Goal: Find specific page/section: Find specific page/section

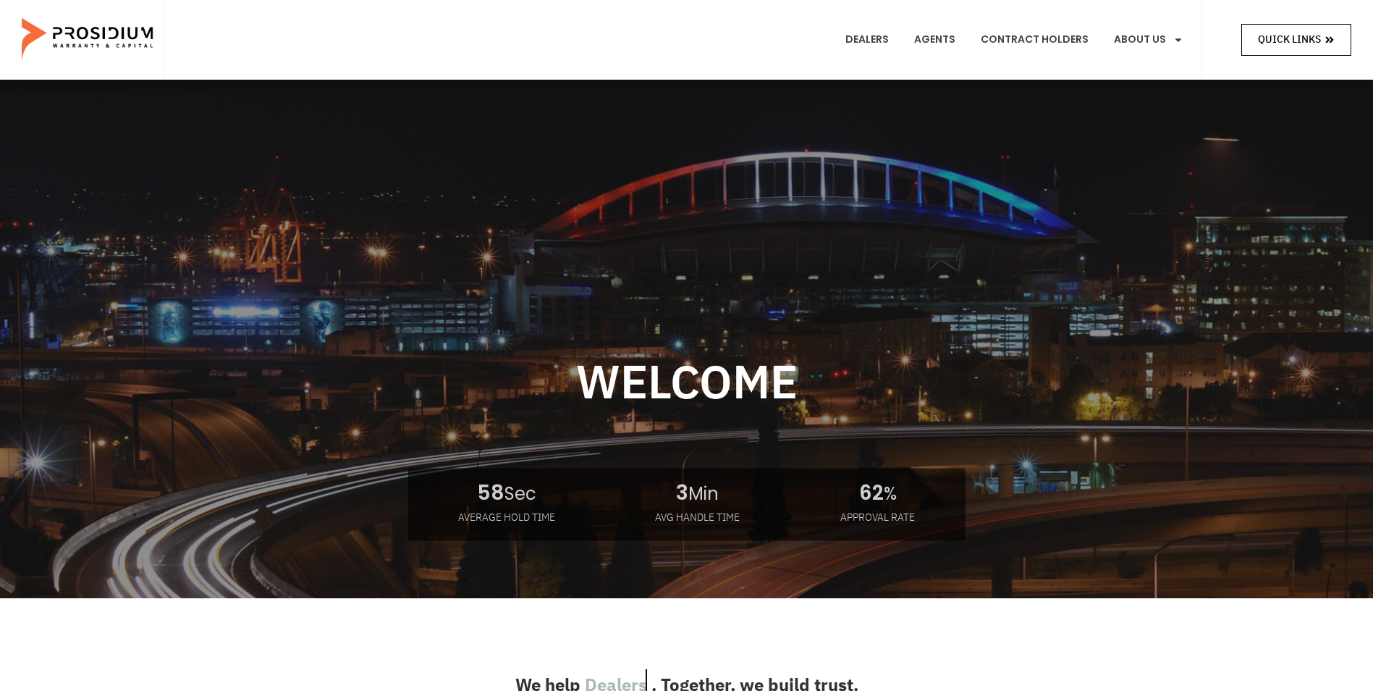
click at [1258, 42] on span "Quick Links" at bounding box center [1289, 39] width 63 height 18
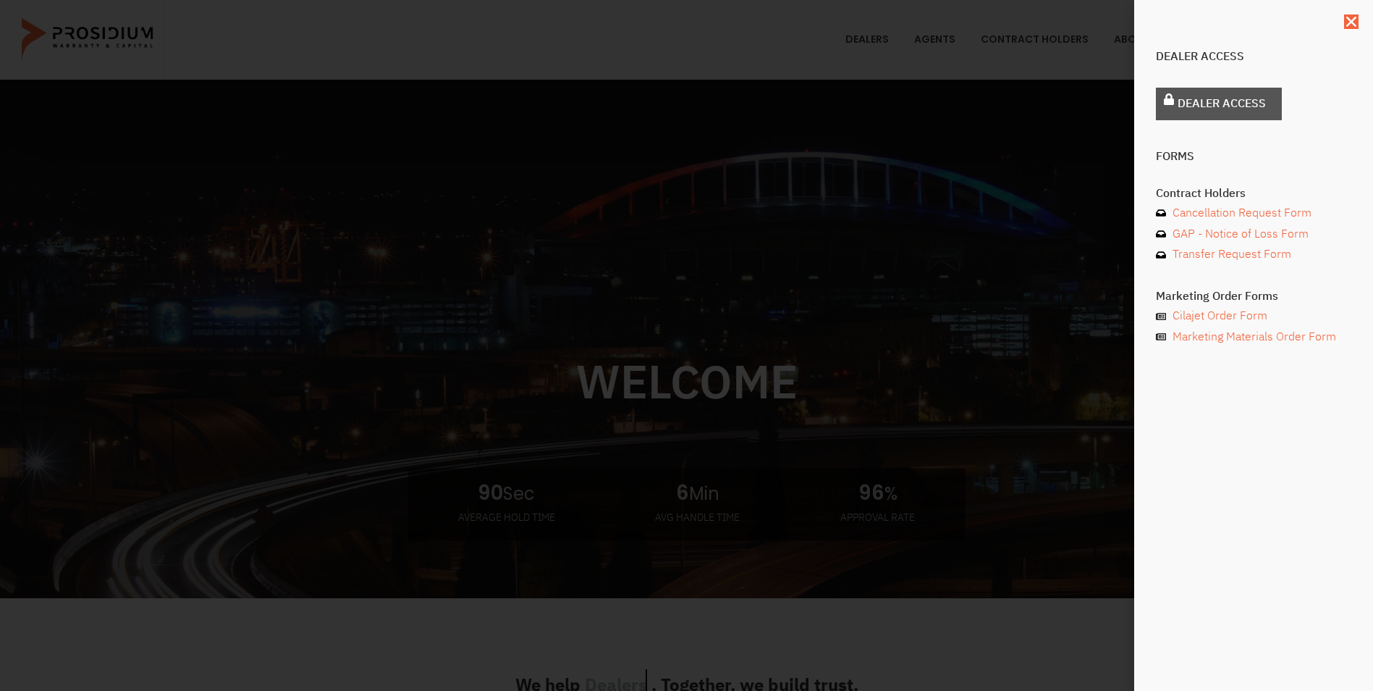
click at [1247, 99] on span "Dealer Access" at bounding box center [1222, 103] width 88 height 21
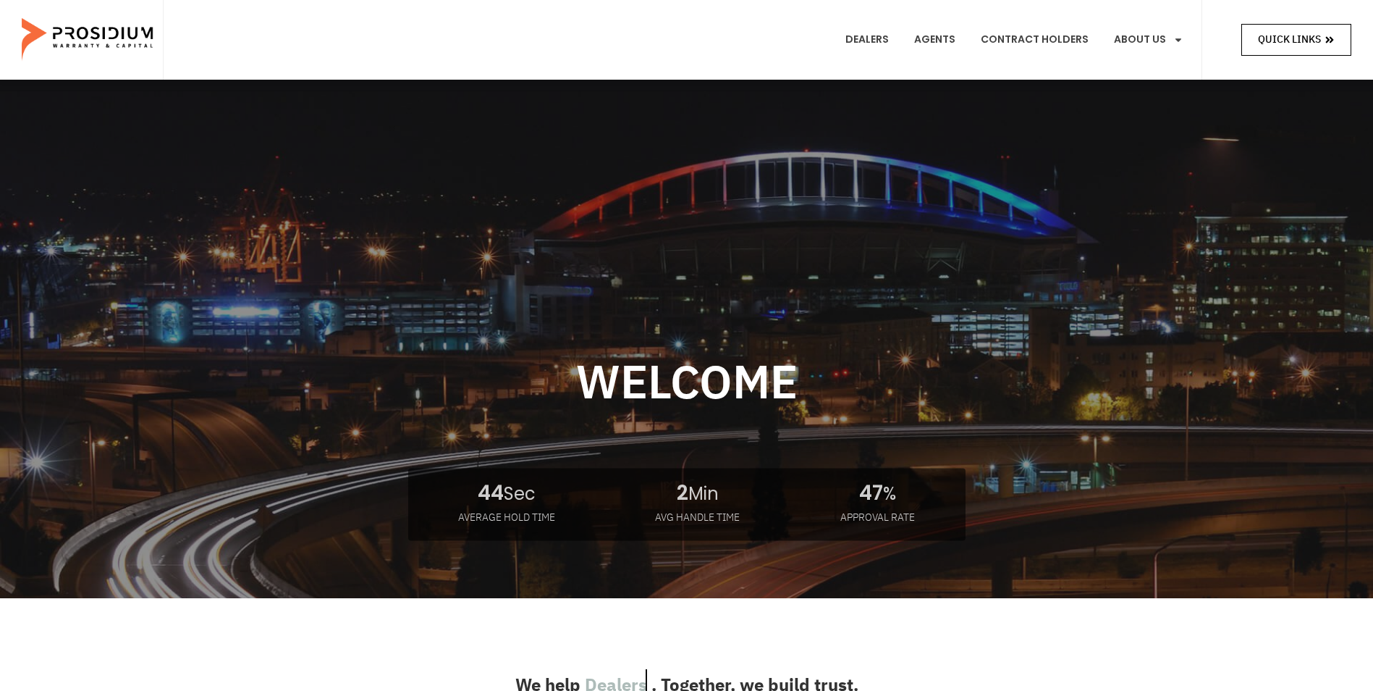
click at [1315, 26] on link "Quick Links" at bounding box center [1297, 39] width 110 height 31
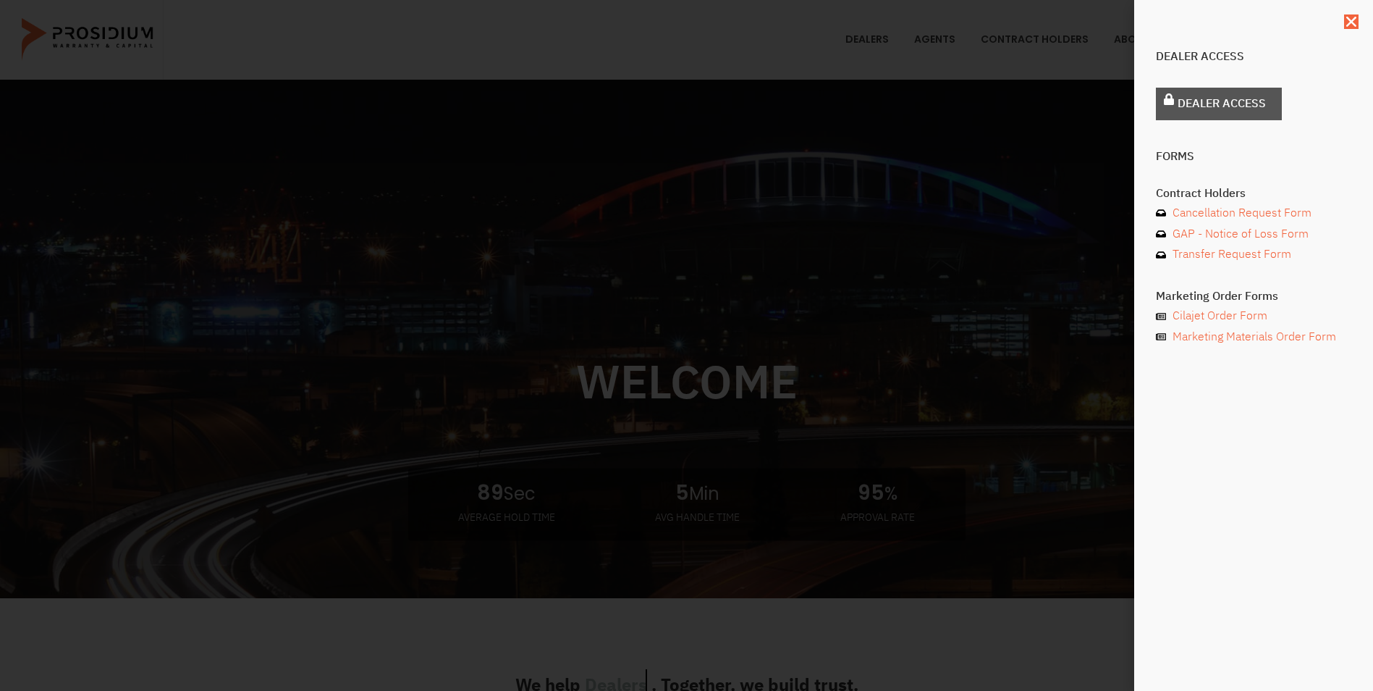
click at [1235, 110] on span "Dealer Access" at bounding box center [1222, 103] width 88 height 21
